Goal: Entertainment & Leisure: Consume media (video, audio)

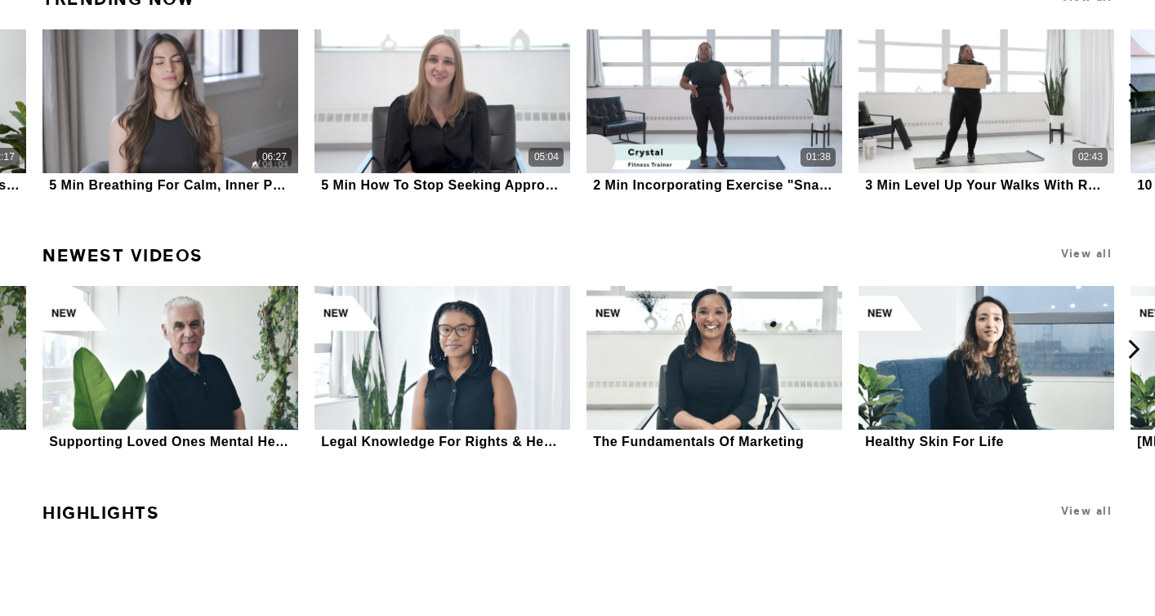
scroll to position [2519, 0]
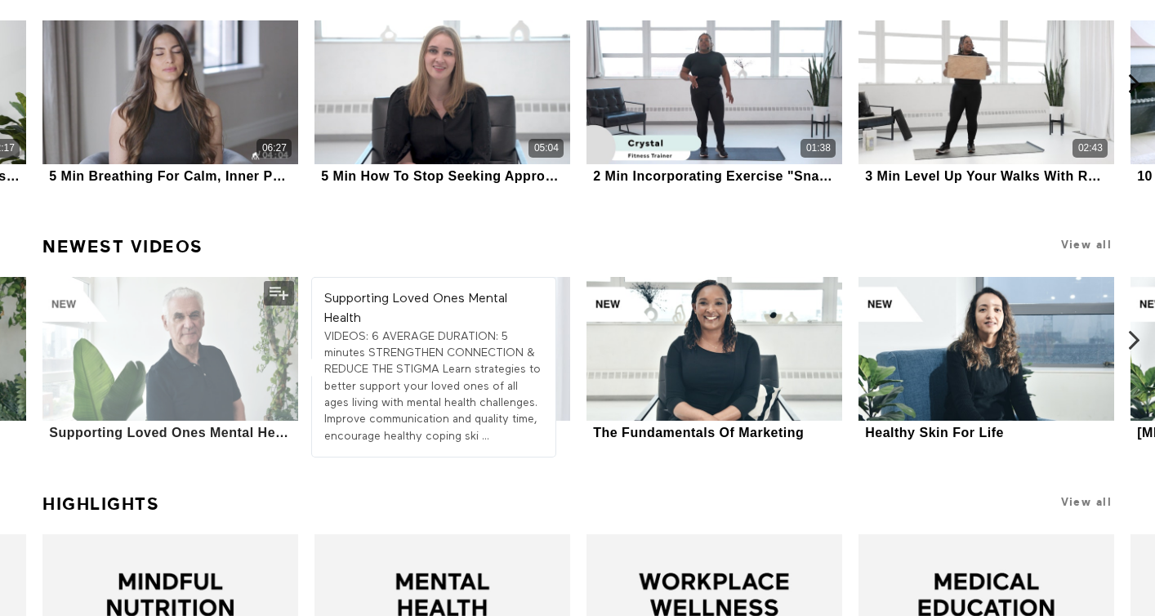
click at [208, 344] on div at bounding box center [170, 349] width 256 height 144
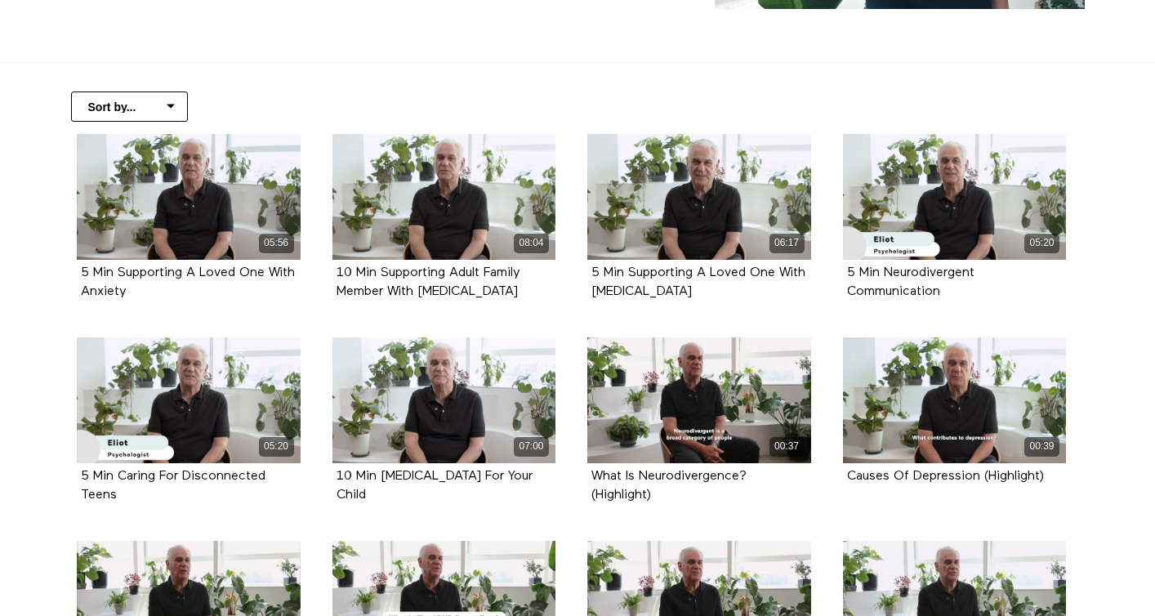
scroll to position [285, 0]
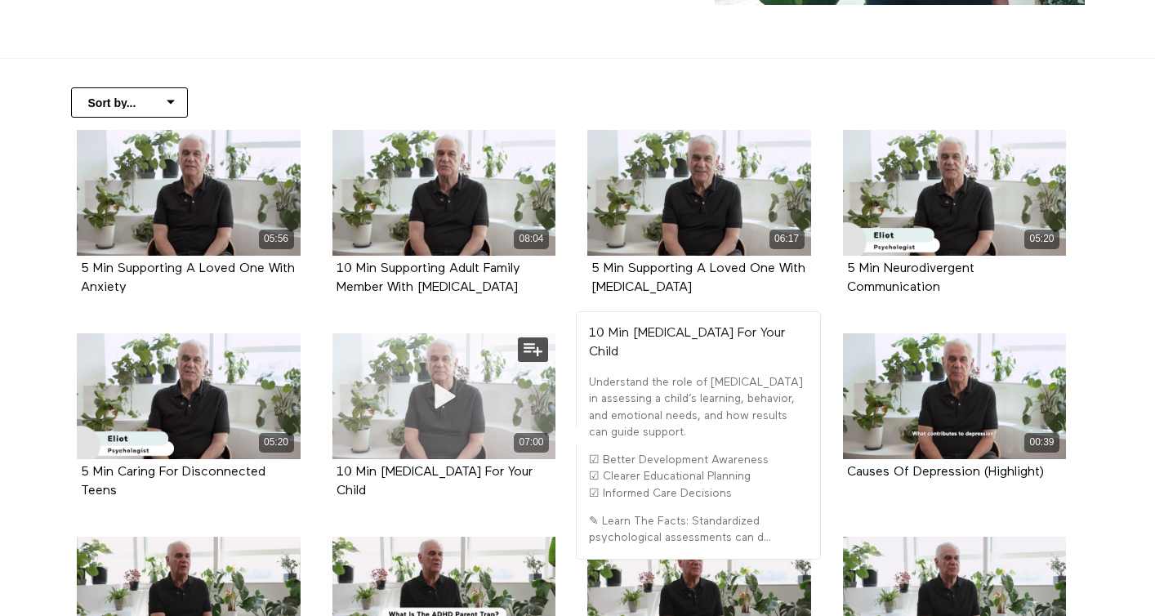
click at [441, 392] on icon at bounding box center [443, 395] width 49 height 29
